Goal: Find contact information

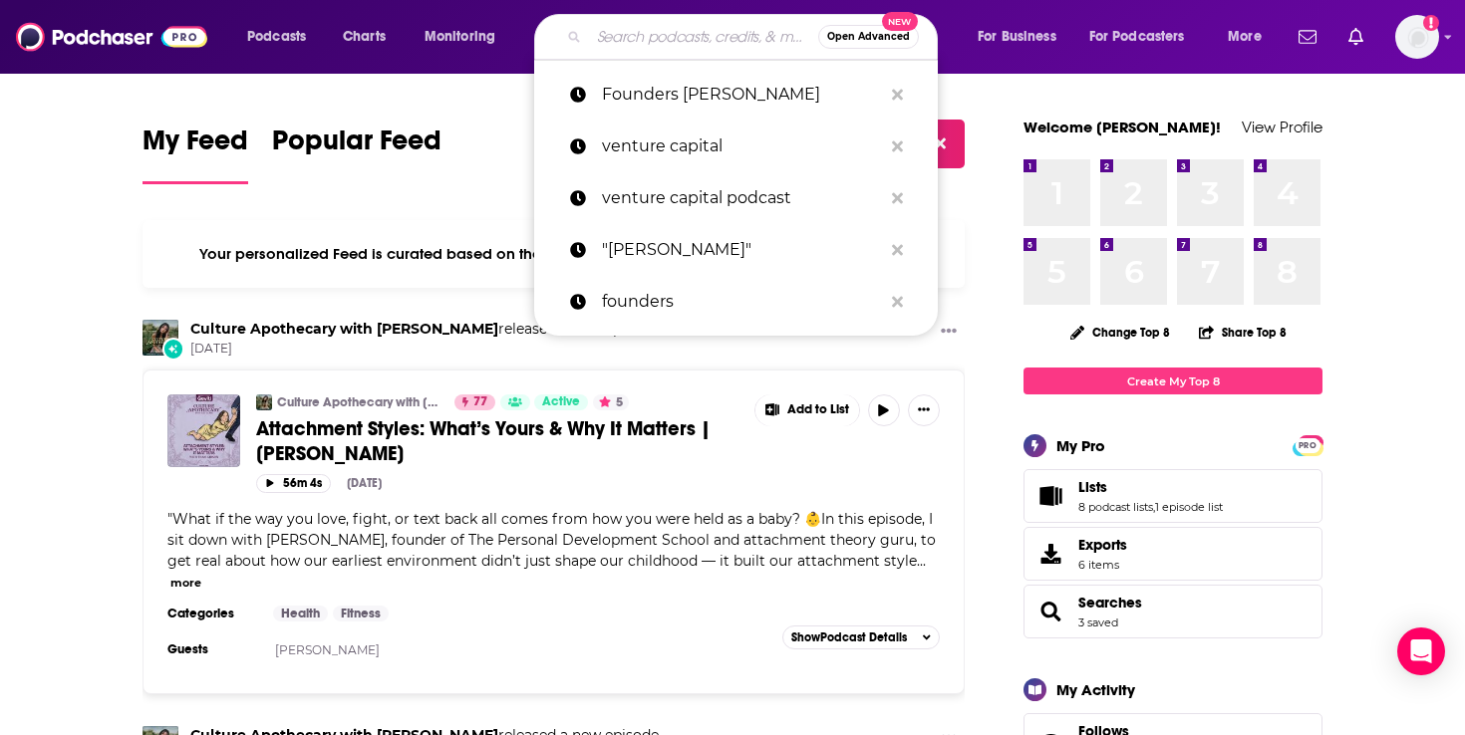
click at [602, 27] on input "Search podcasts, credits, & more..." at bounding box center [703, 37] width 229 height 32
paste input "My First Million"
type input "My First Million"
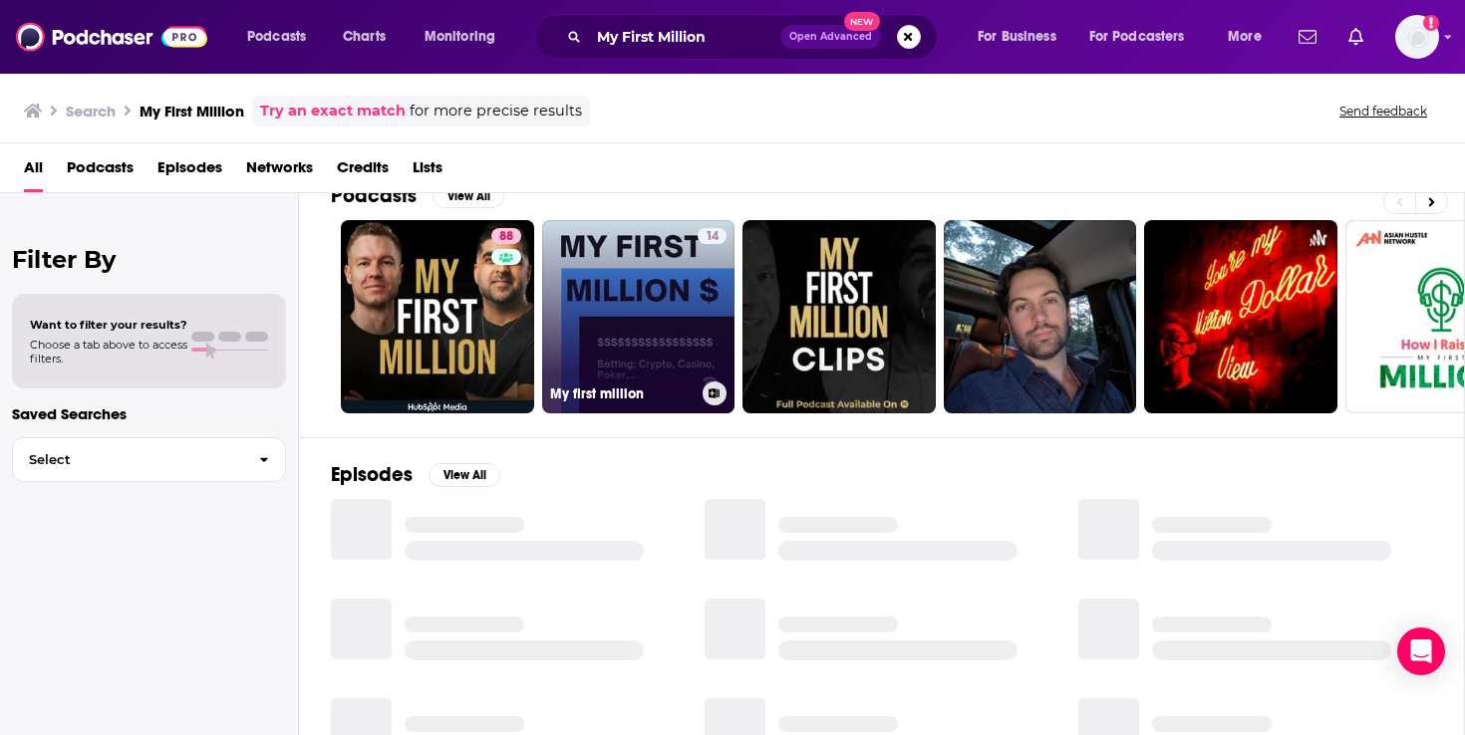
scroll to position [36, 0]
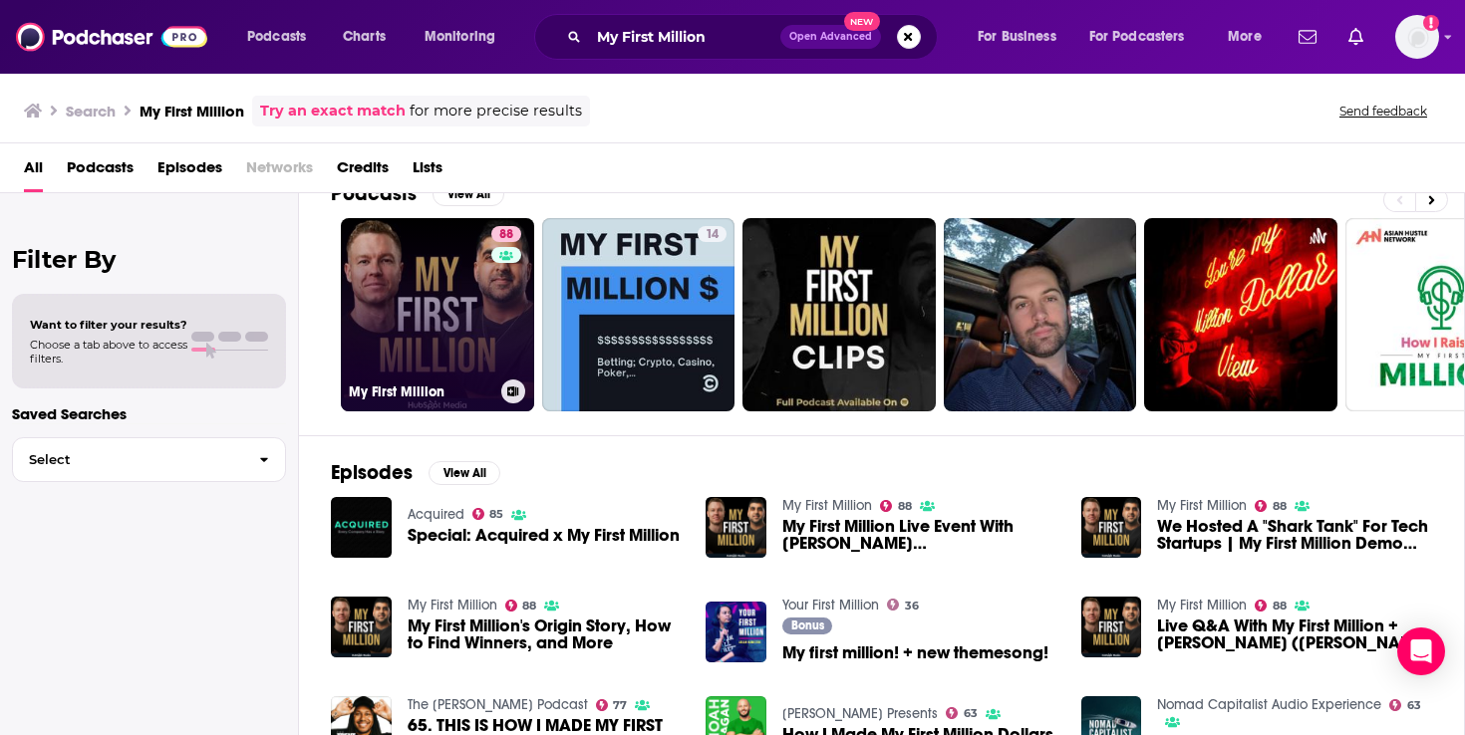
click at [423, 291] on link "88 My First Million" at bounding box center [437, 314] width 193 height 193
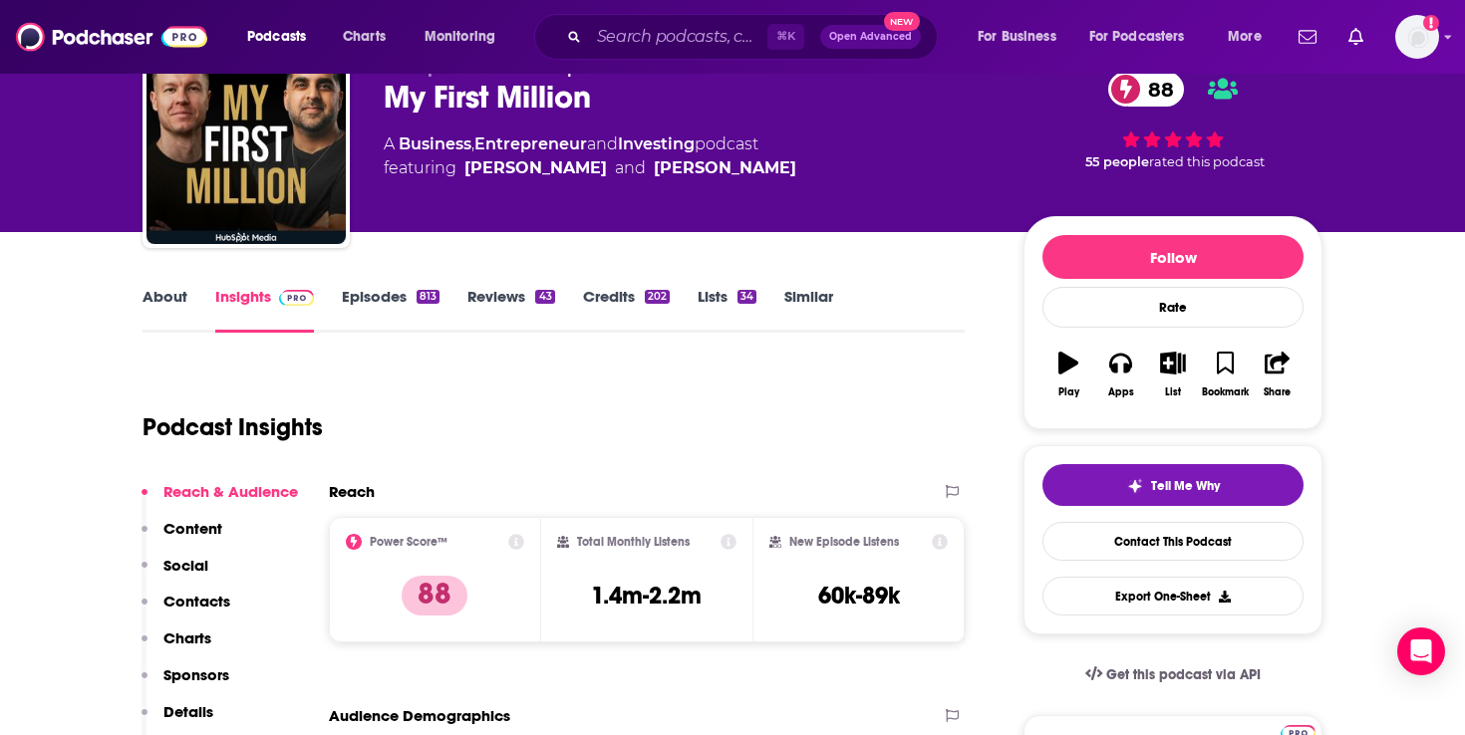
click at [198, 604] on p "Contacts" at bounding box center [196, 601] width 67 height 19
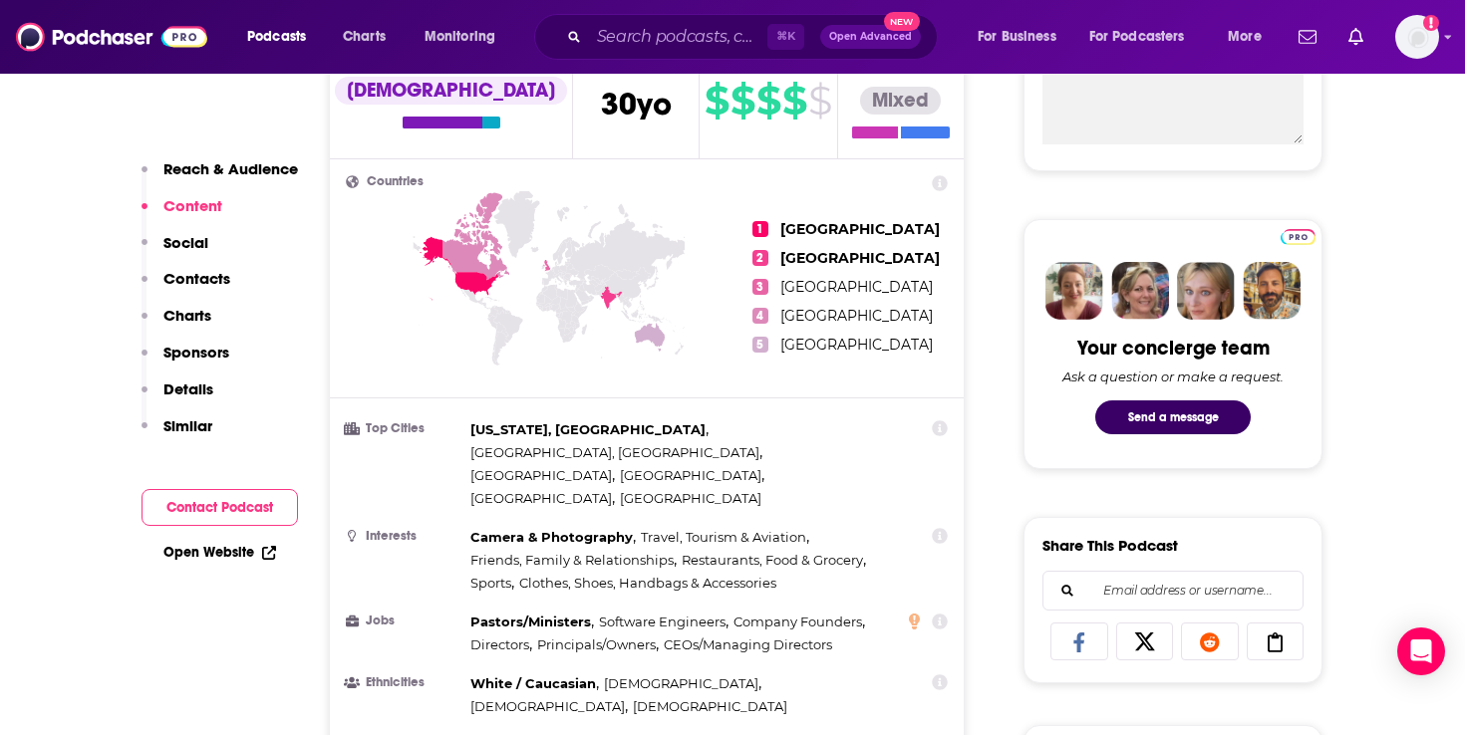
scroll to position [704, 0]
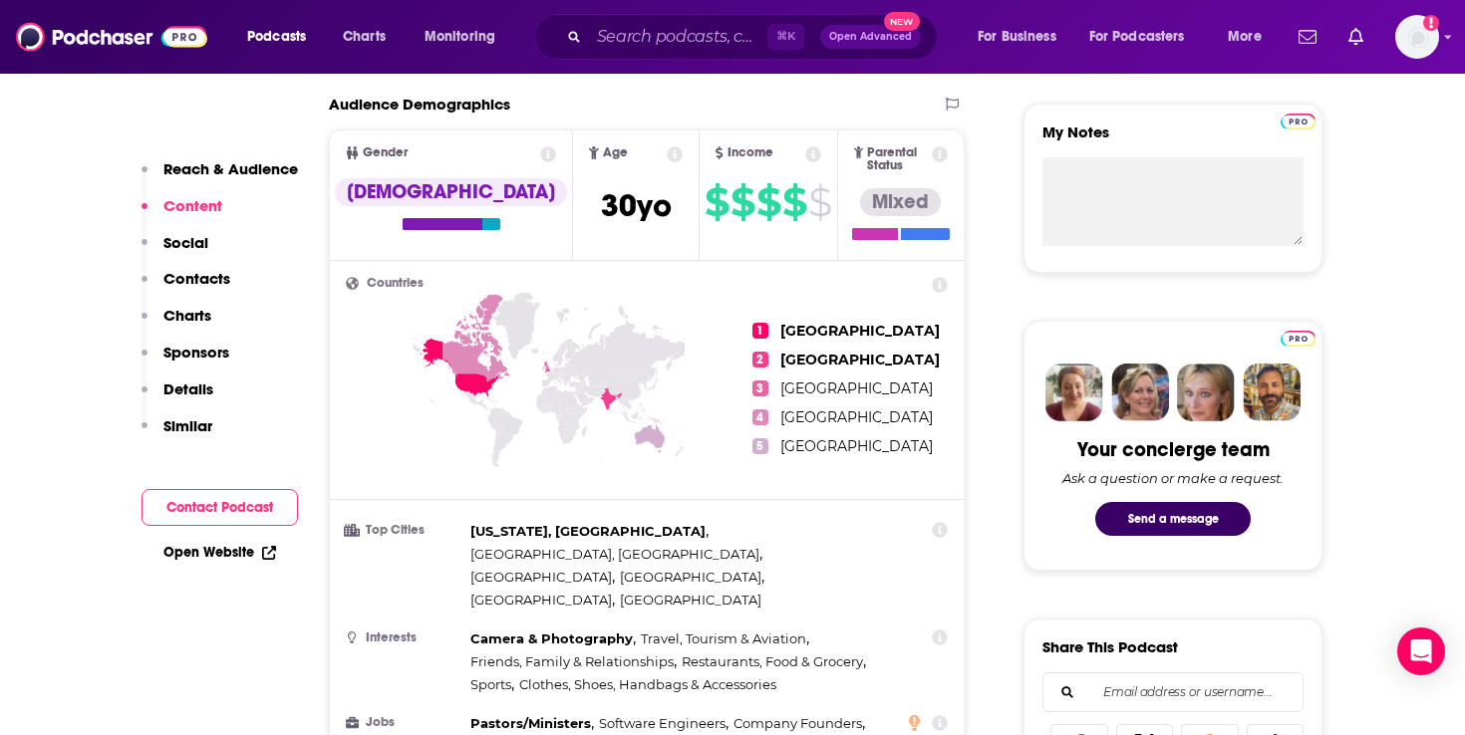
click at [210, 552] on link "Open Website" at bounding box center [219, 552] width 113 height 17
click at [204, 292] on button "Contacts" at bounding box center [185, 287] width 89 height 37
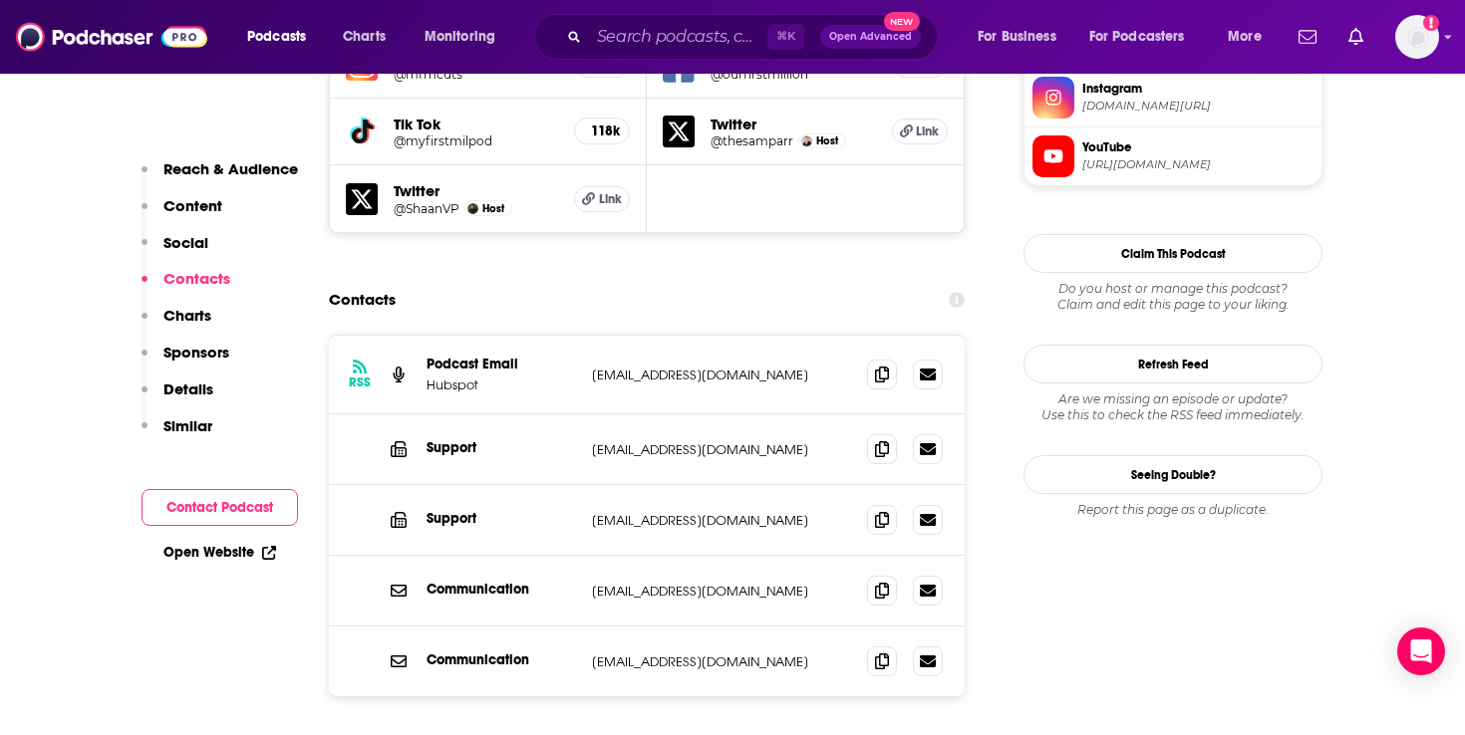
scroll to position [1975, 0]
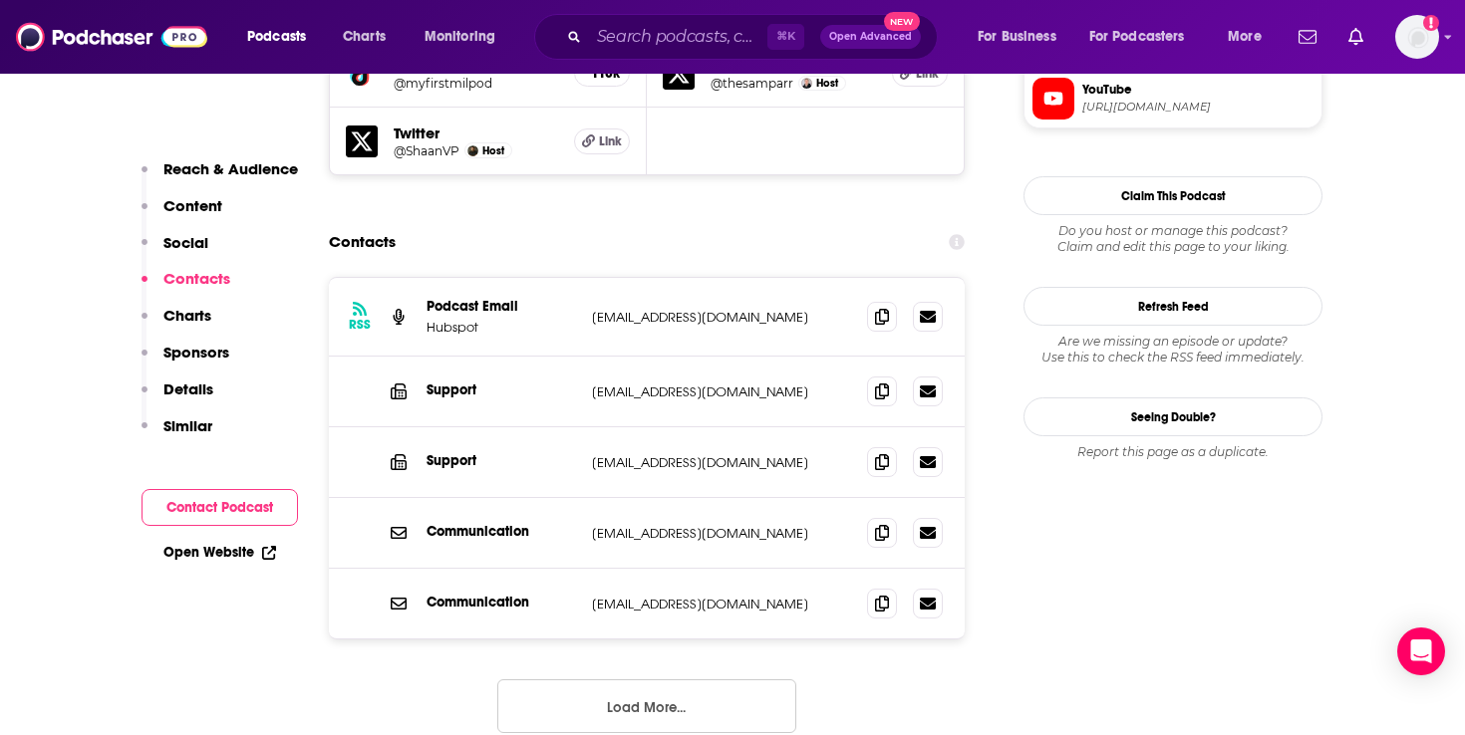
click at [599, 679] on button "Load More..." at bounding box center [646, 706] width 299 height 54
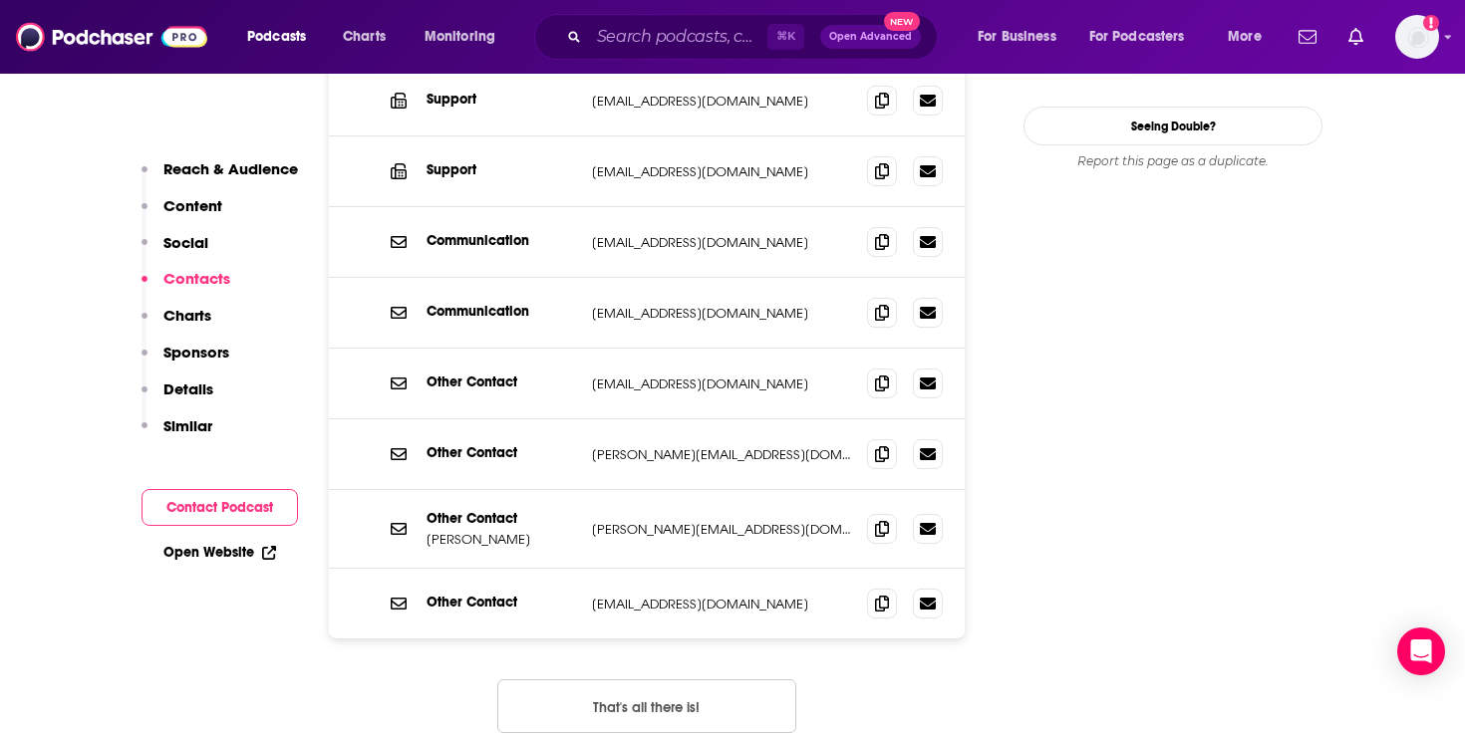
scroll to position [2270, 0]
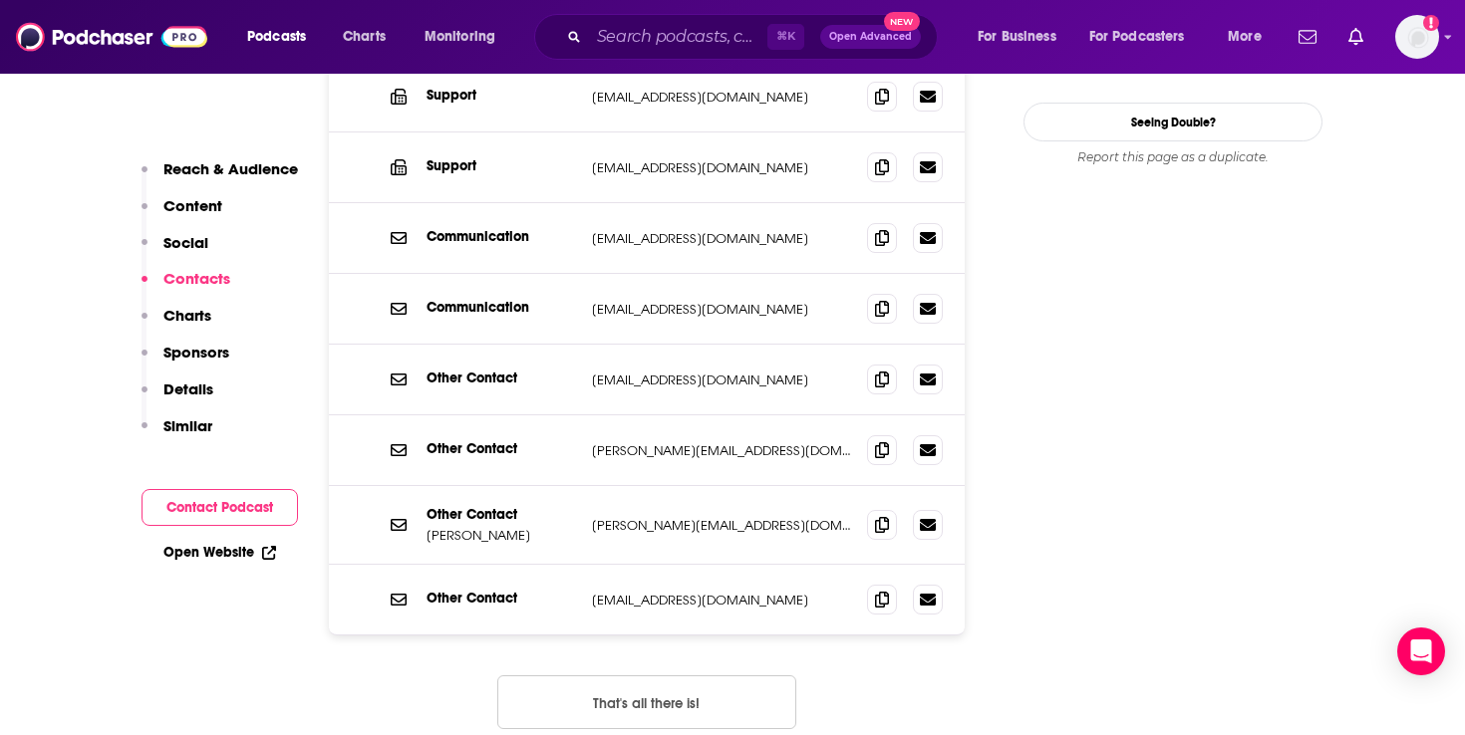
click at [599, 675] on button "That's all there is!" at bounding box center [646, 702] width 299 height 54
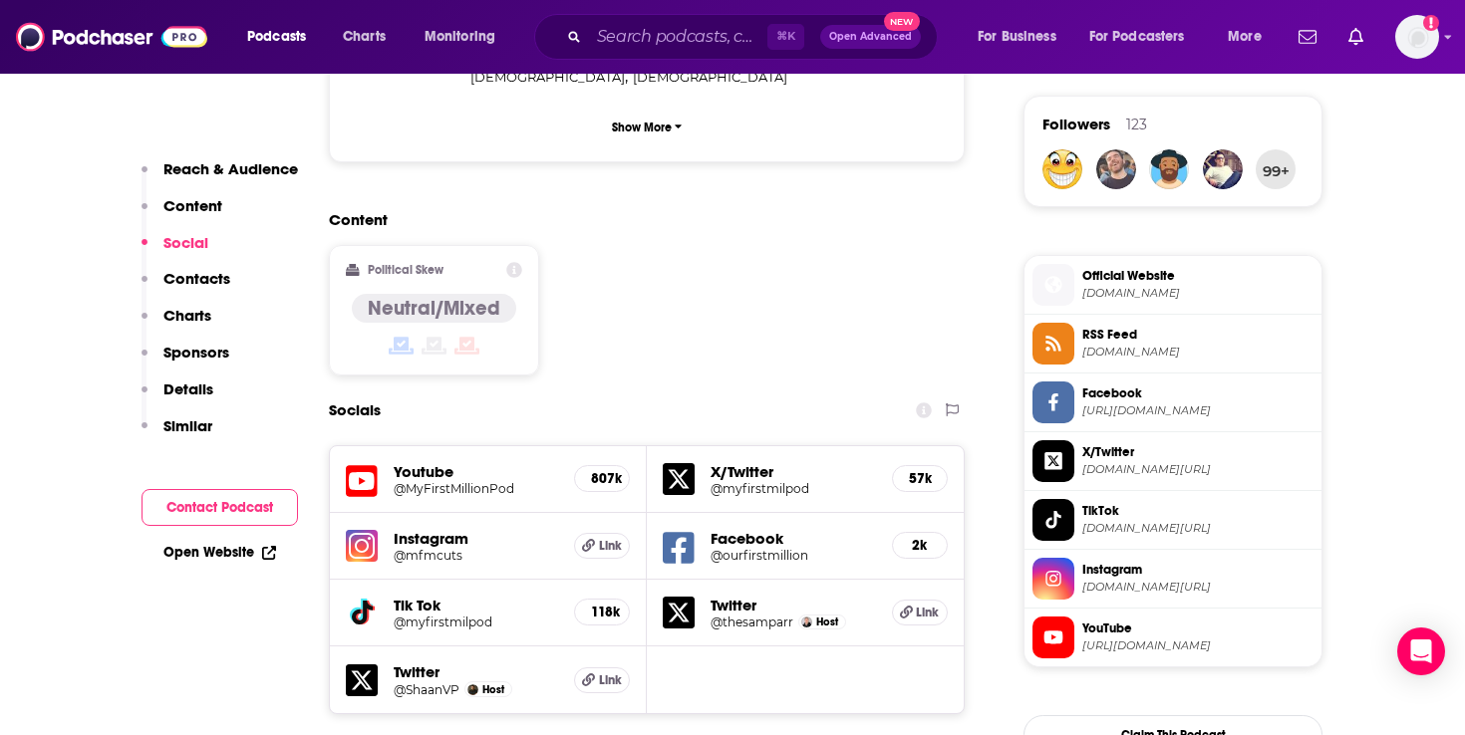
scroll to position [1435, 0]
click at [1140, 289] on span "[DOMAIN_NAME]" at bounding box center [1197, 294] width 231 height 15
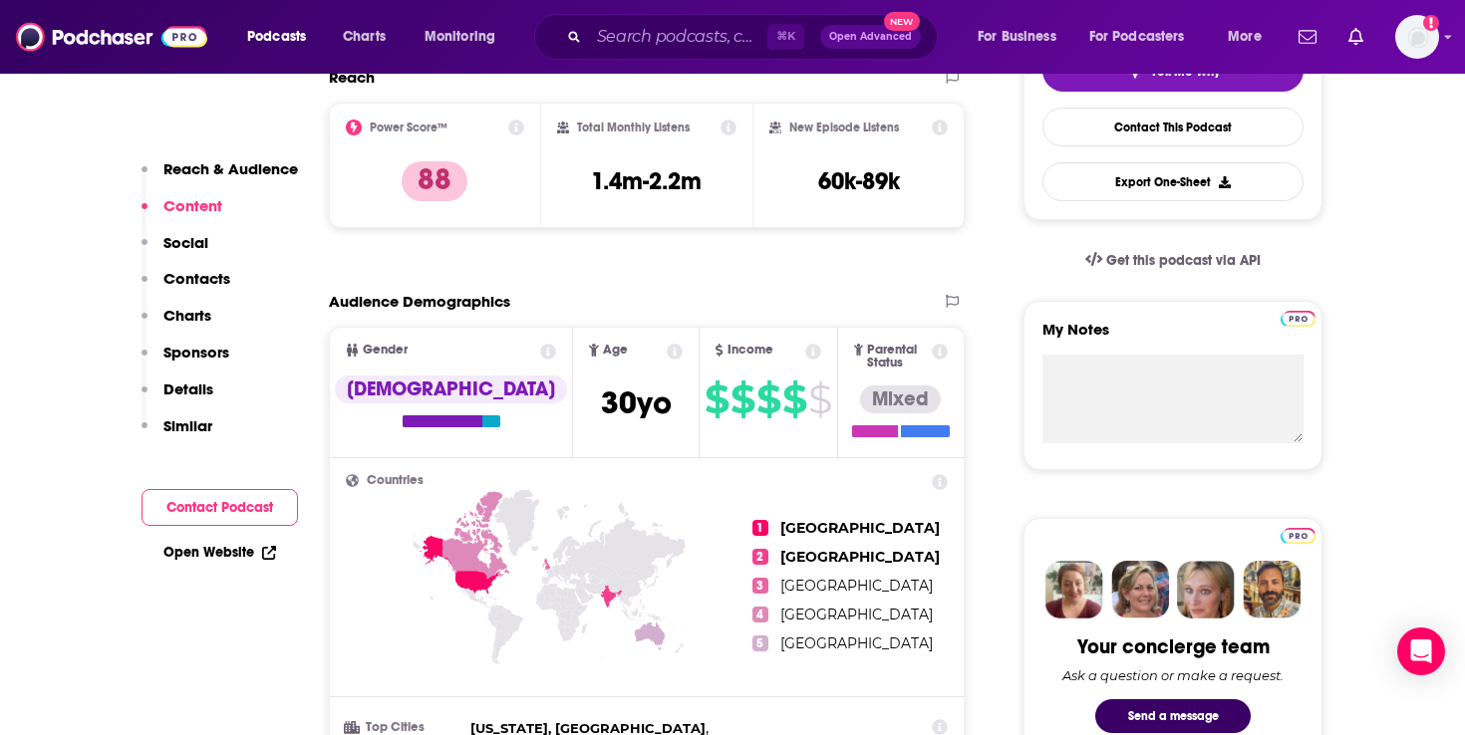
scroll to position [0, 0]
